Goal: Task Accomplishment & Management: Use online tool/utility

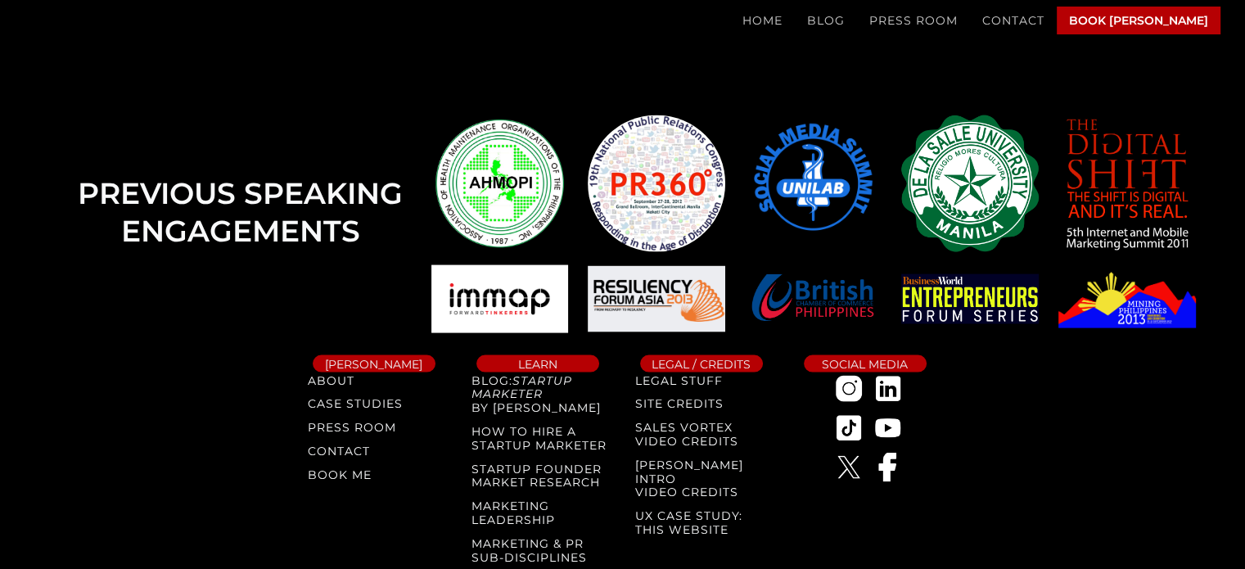
scroll to position [3413, 0]
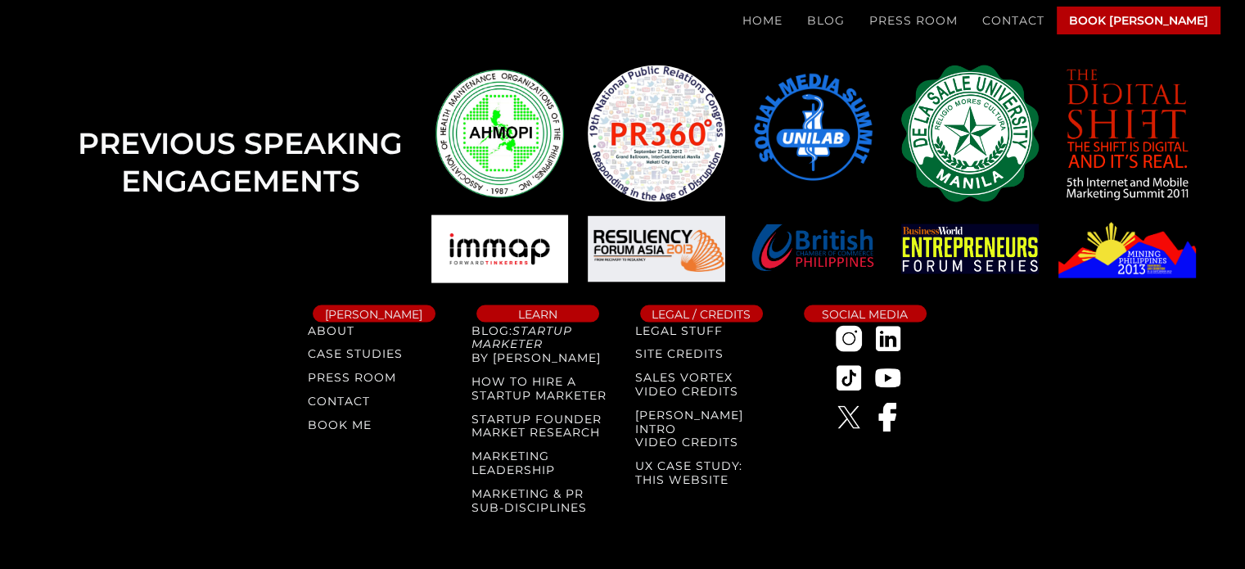
click at [958, 22] on link "PRESS ROOM" at bounding box center [913, 21] width 88 height 14
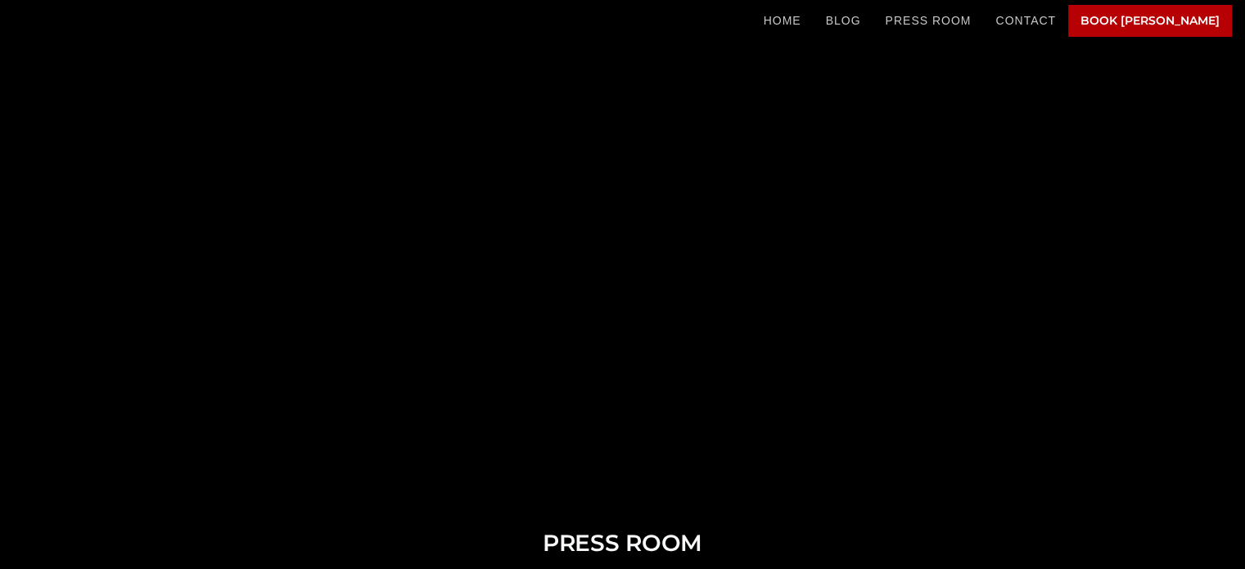
click at [1139, 25] on link "BOOK [PERSON_NAME]" at bounding box center [1150, 21] width 164 height 32
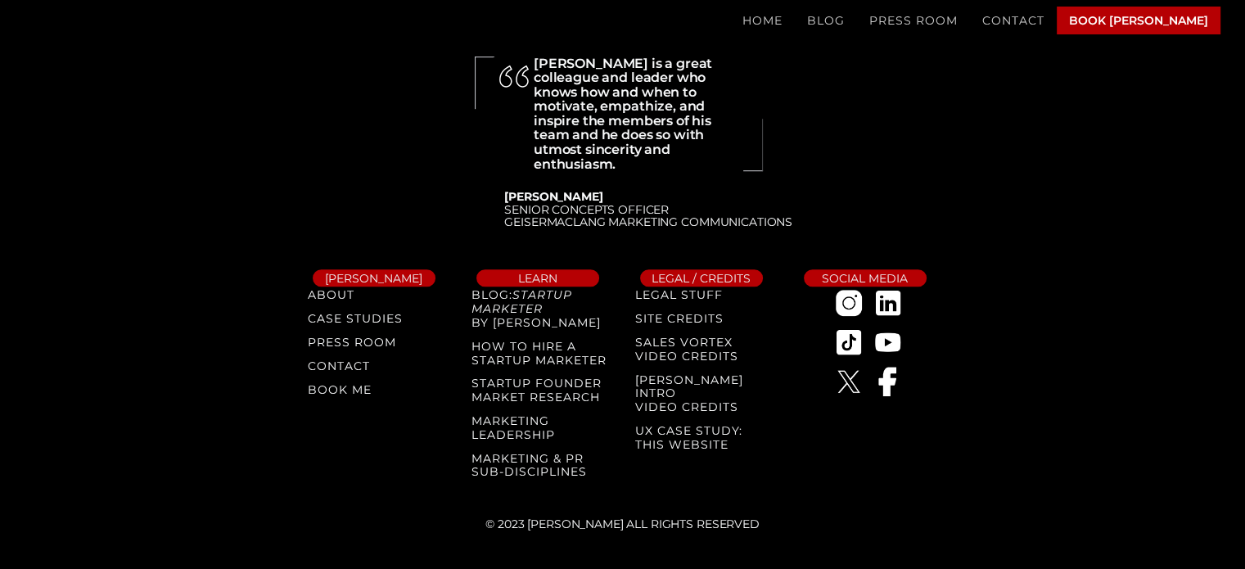
scroll to position [1137, 0]
